Goal: Task Accomplishment & Management: Manage account settings

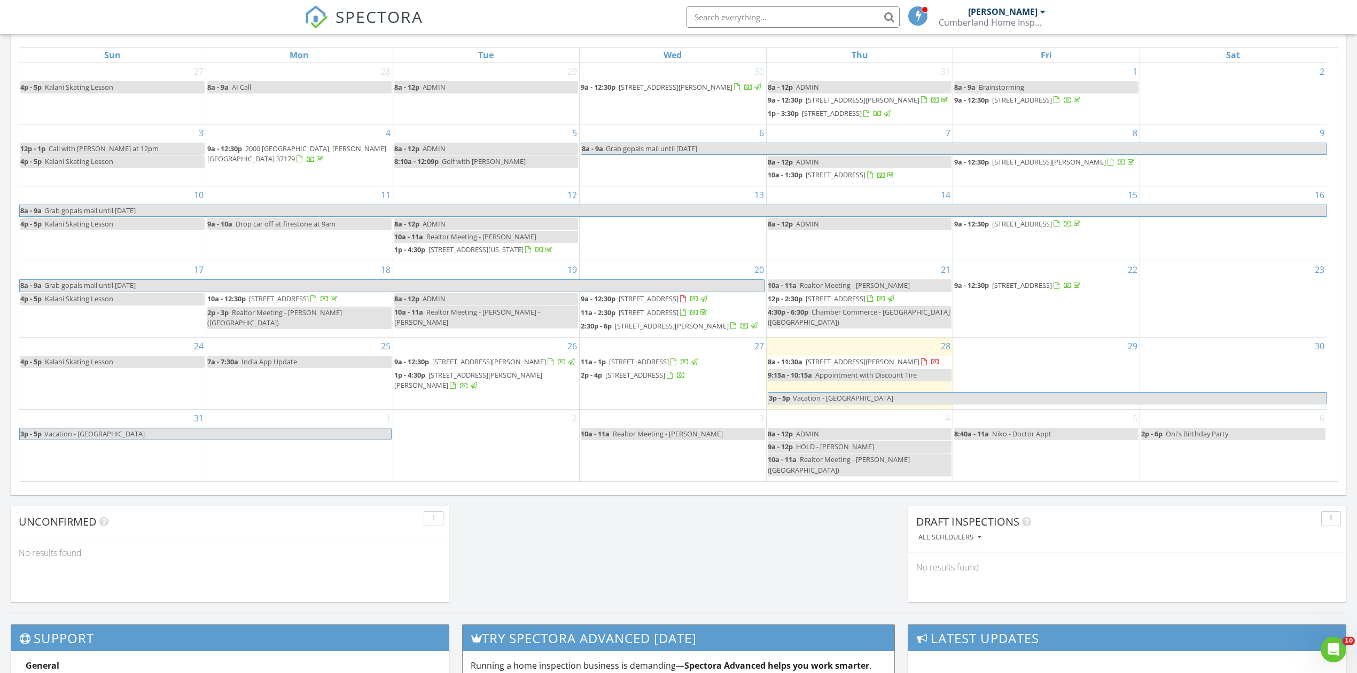
scroll to position [994, 1379]
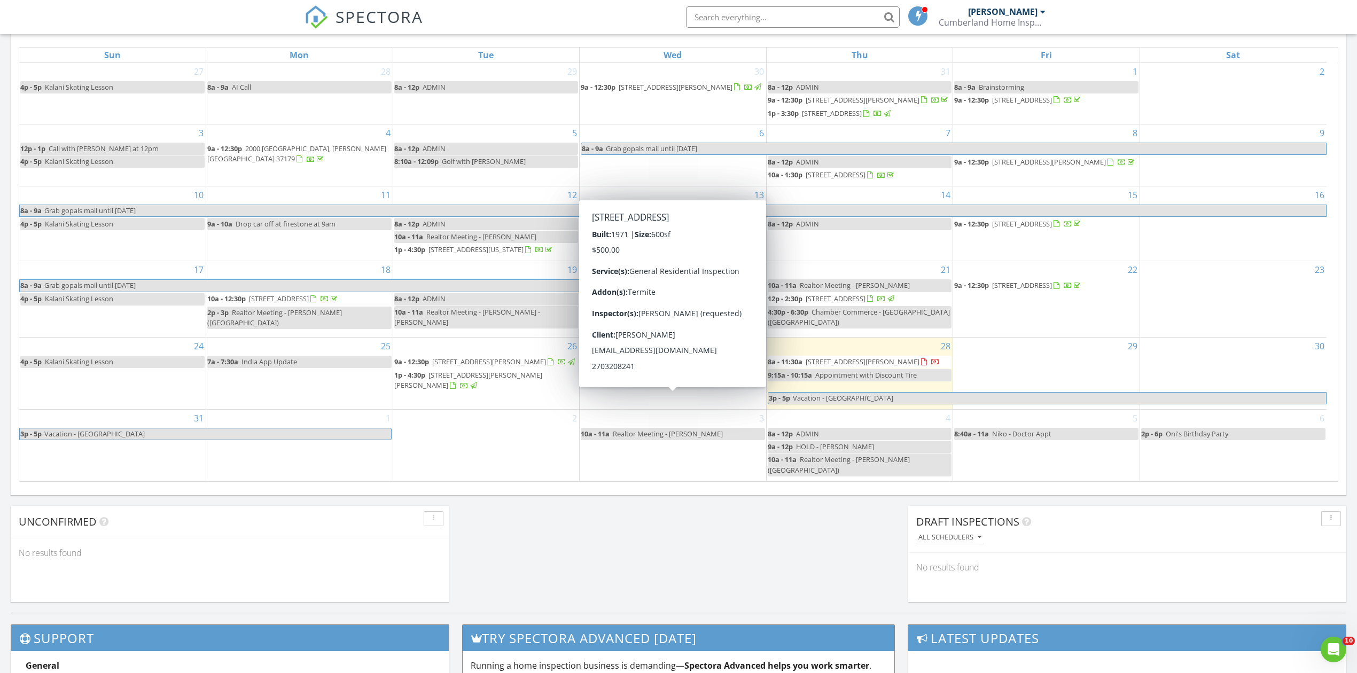
click at [665, 380] on span "[STREET_ADDRESS]" at bounding box center [635, 375] width 60 height 10
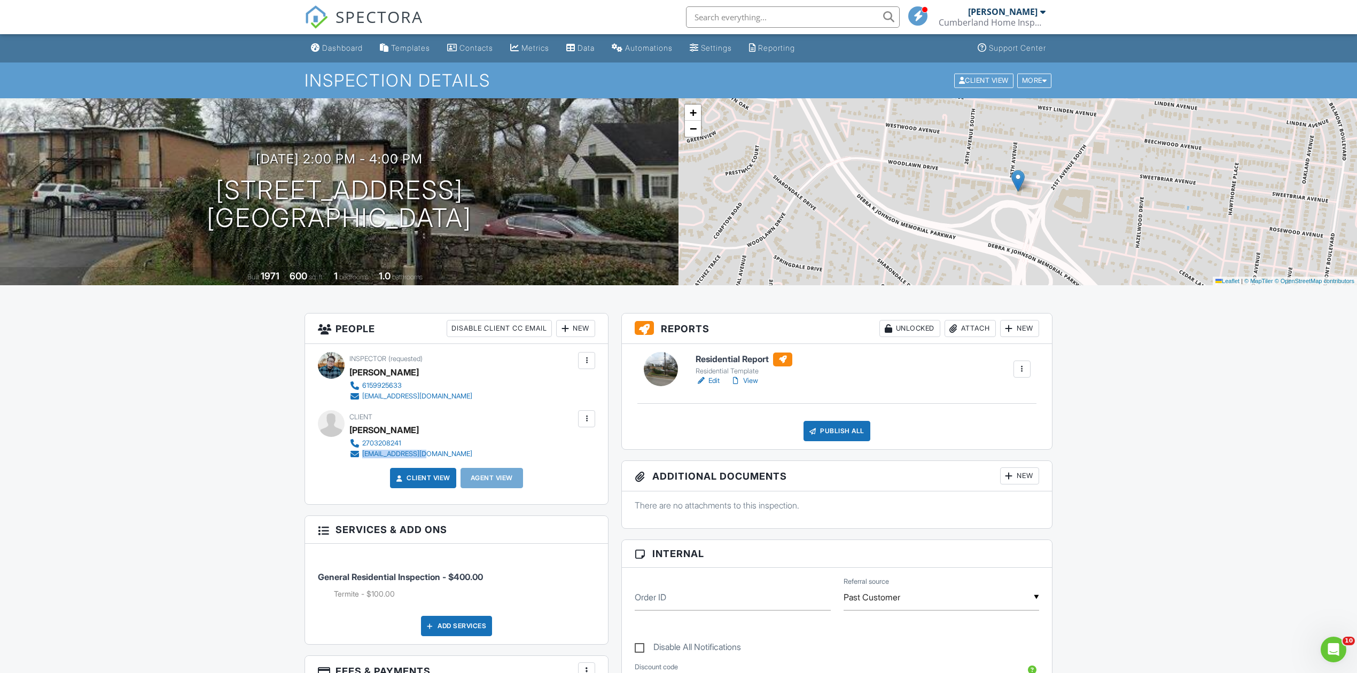
drag, startPoint x: 432, startPoint y: 454, endPoint x: 363, endPoint y: 457, distance: 68.5
click at [363, 457] on div "2703208241 jtw8241@gmail.com" at bounding box center [414, 448] width 131 height 21
copy div "[EMAIL_ADDRESS][DOMAIN_NAME]"
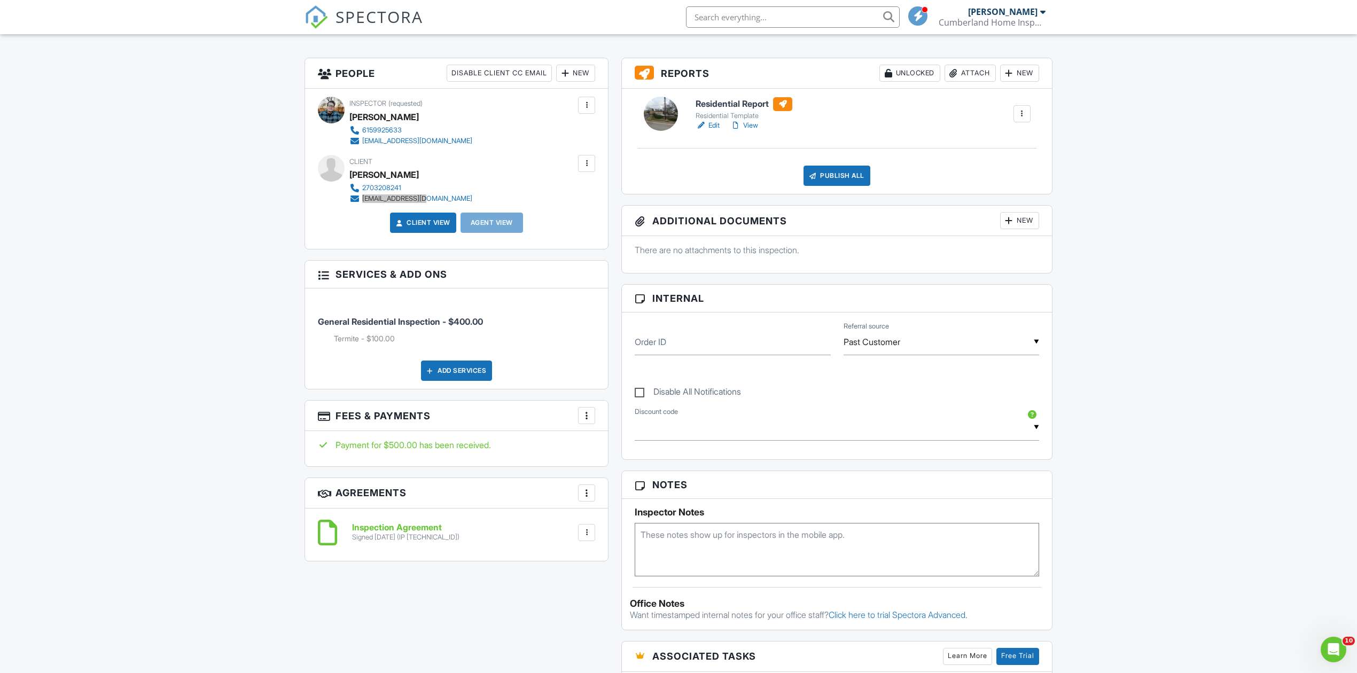
scroll to position [356, 0]
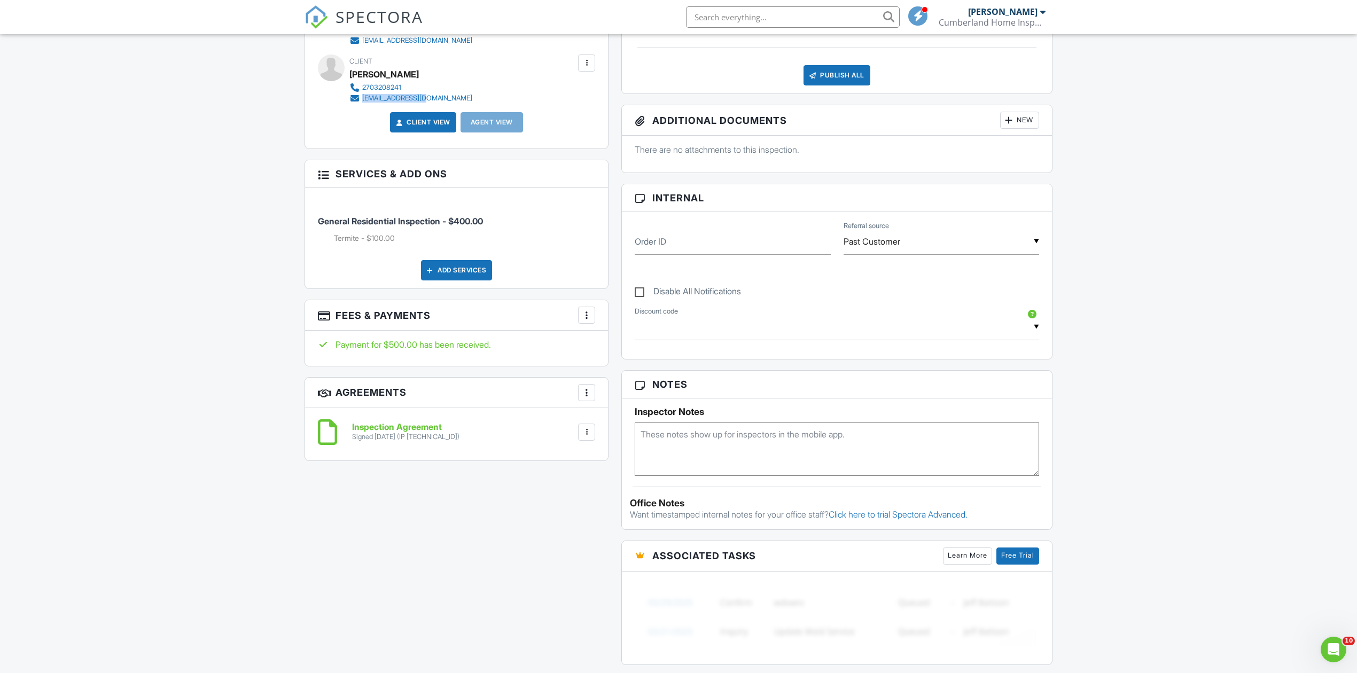
click at [795, 456] on textarea at bounding box center [837, 449] width 404 height 53
type textarea "Sent termite letter to client 8/28"
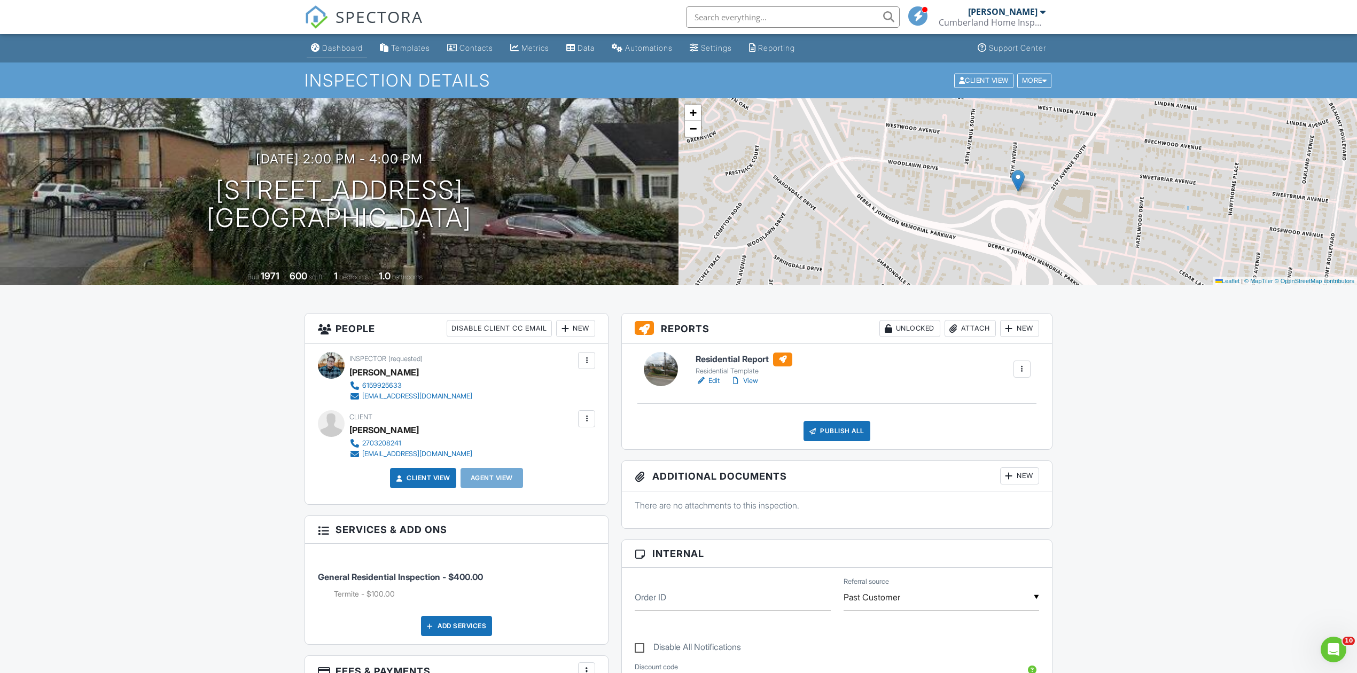
click at [340, 47] on div "Dashboard" at bounding box center [342, 47] width 41 height 9
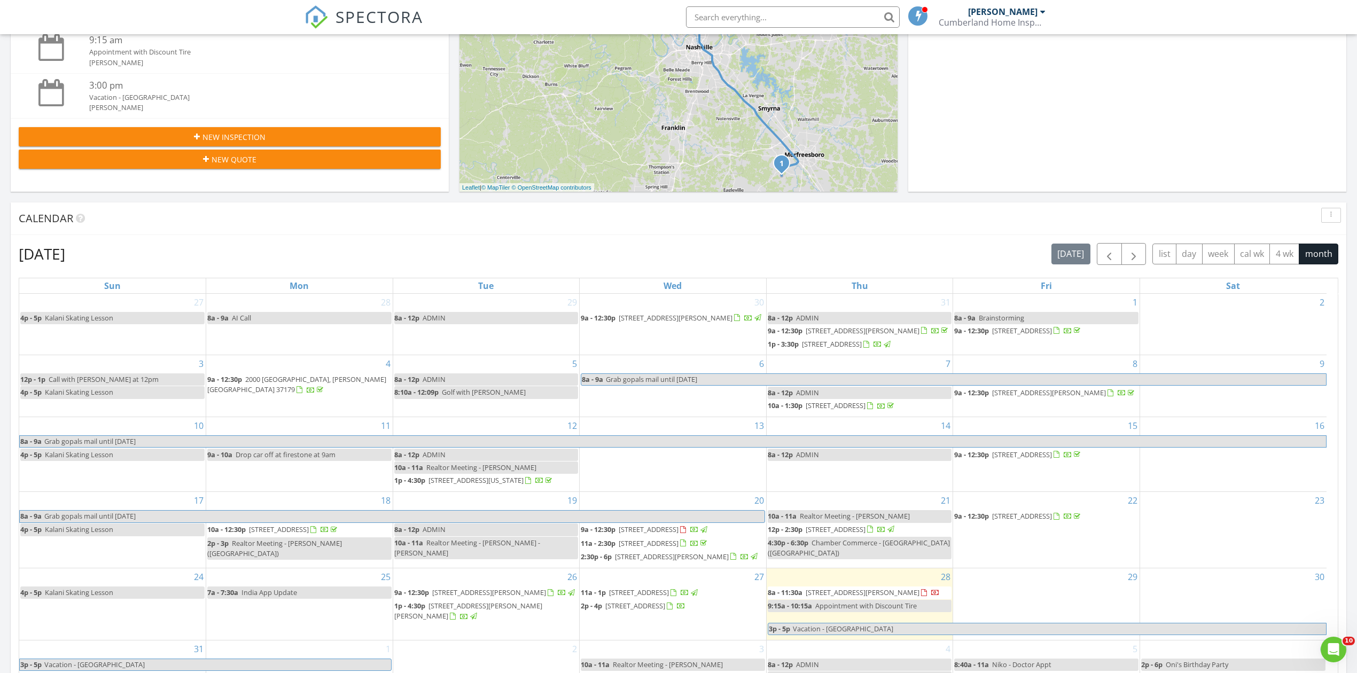
scroll to position [356, 0]
